Goal: Check status: Check status

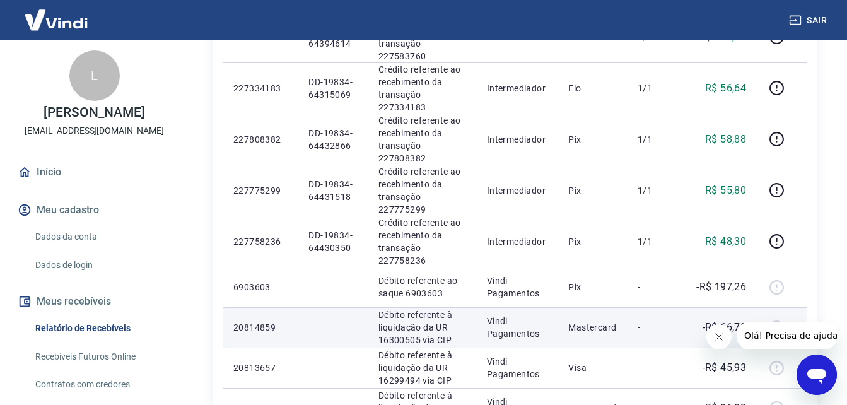
scroll to position [757, 0]
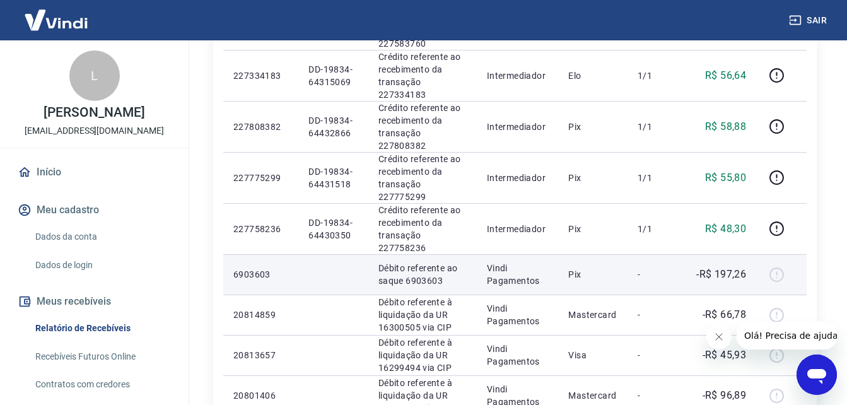
click at [777, 264] on div at bounding box center [781, 274] width 30 height 20
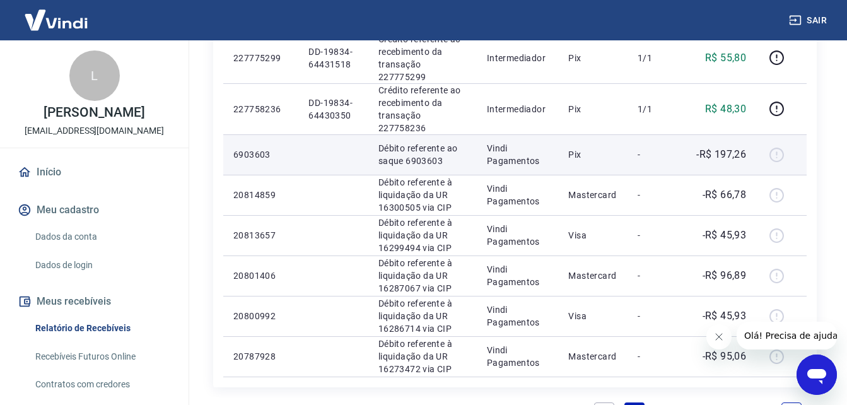
scroll to position [883, 0]
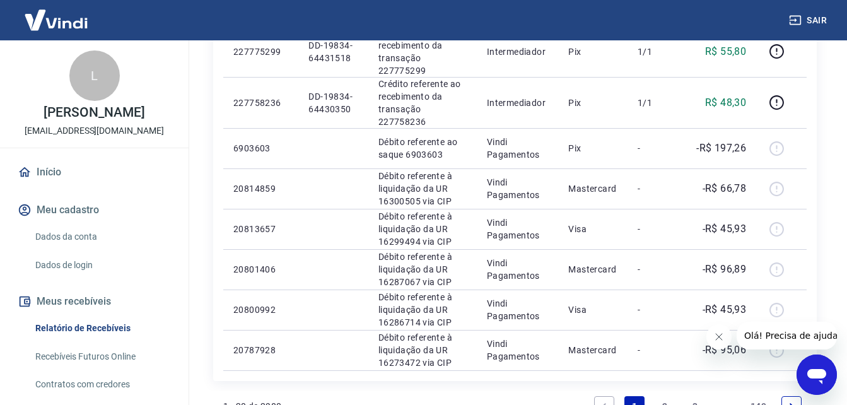
click at [658, 396] on link "2" at bounding box center [664, 406] width 20 height 20
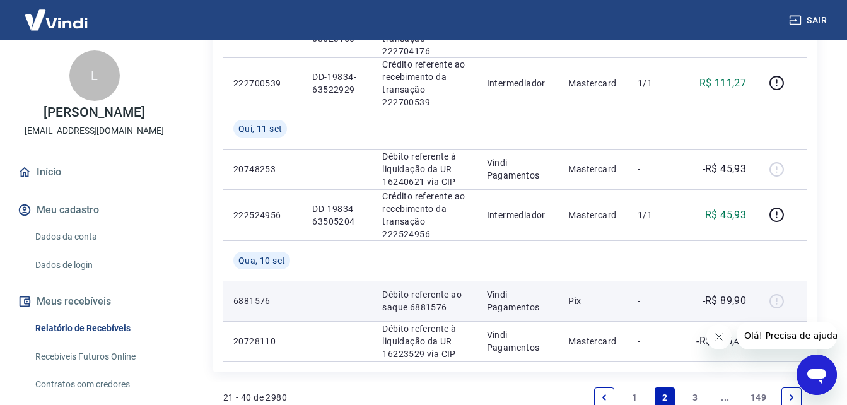
scroll to position [1260, 0]
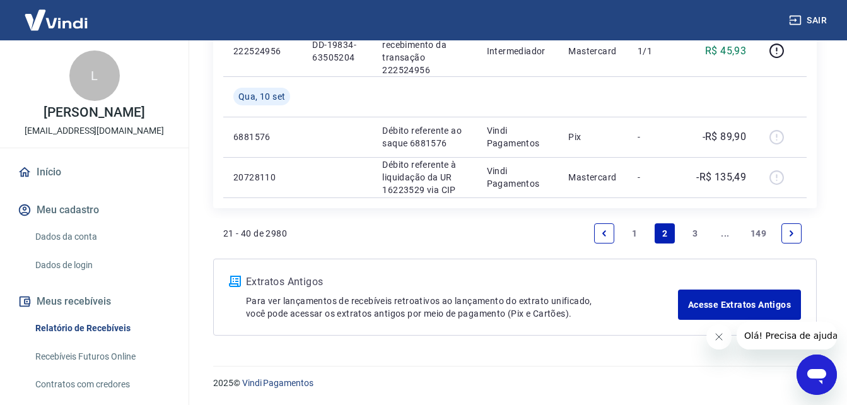
click at [631, 231] on link "1" at bounding box center [634, 233] width 20 height 20
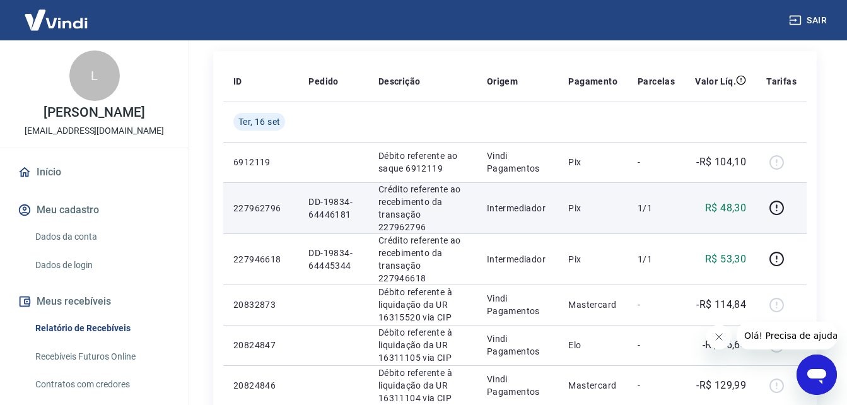
scroll to position [126, 0]
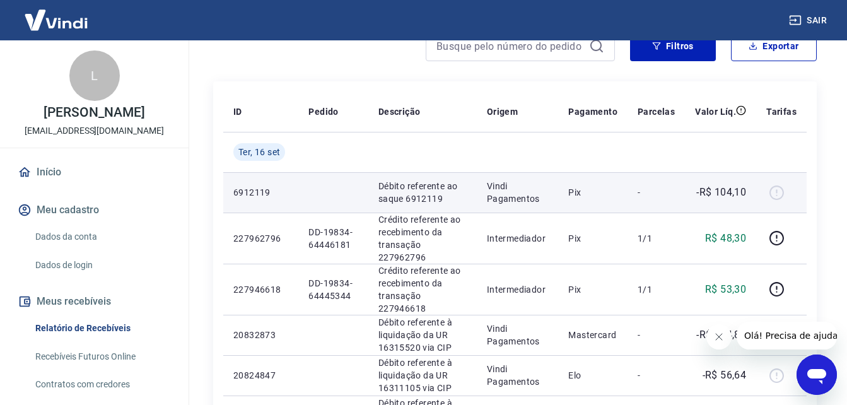
click at [777, 191] on div at bounding box center [781, 192] width 30 height 20
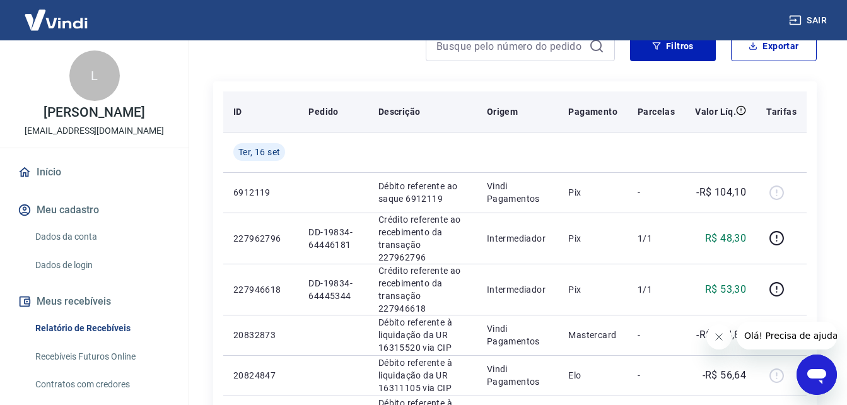
click at [330, 112] on p "Pedido" at bounding box center [323, 111] width 30 height 13
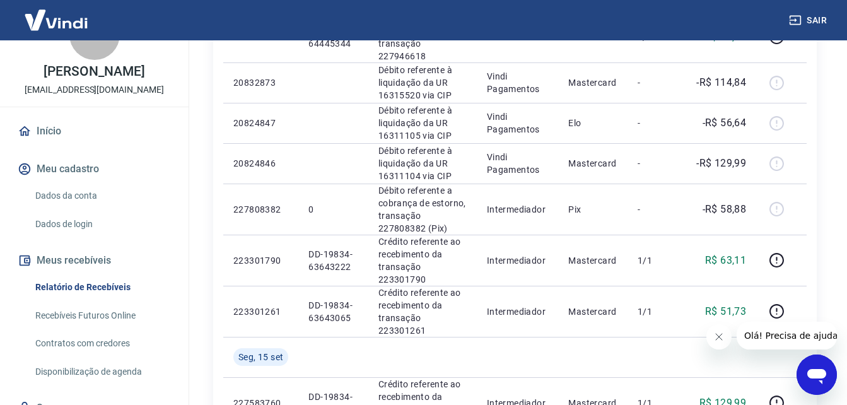
scroll to position [63, 0]
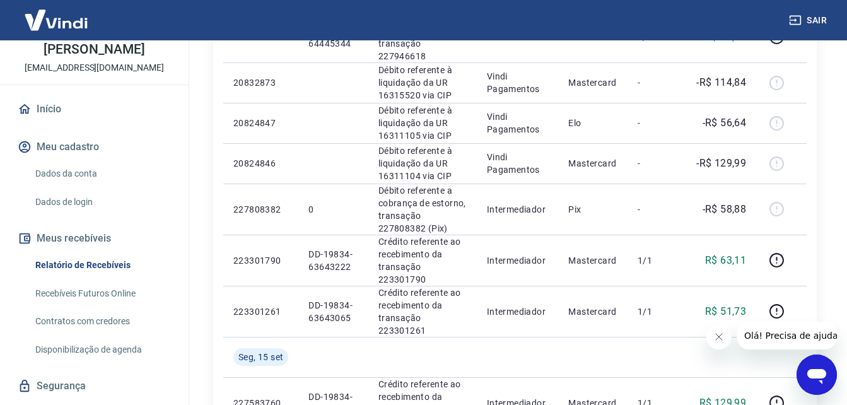
drag, startPoint x: 108, startPoint y: 307, endPoint x: 140, endPoint y: 307, distance: 31.5
click at [108, 306] on link "Recebíveis Futuros Online" at bounding box center [101, 294] width 143 height 26
